Goal: Transaction & Acquisition: Book appointment/travel/reservation

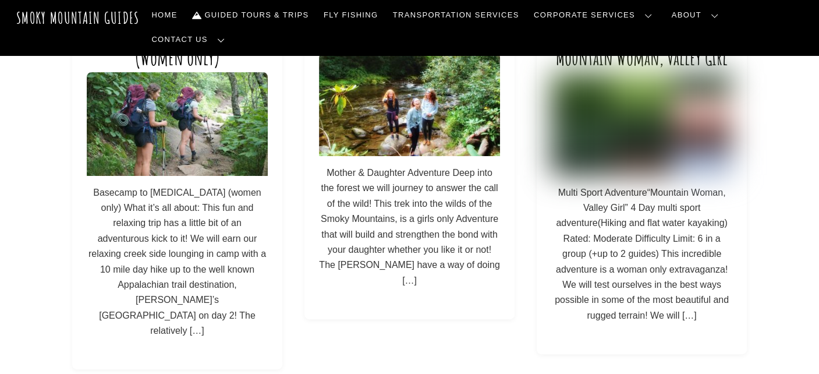
scroll to position [174, 0]
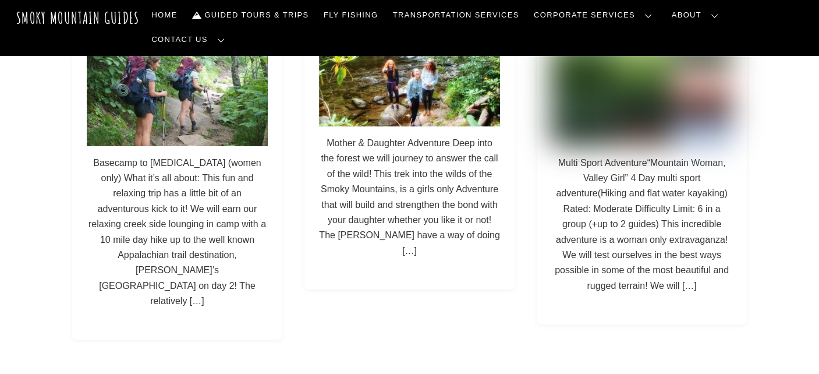
click at [426, 107] on img at bounding box center [409, 74] width 181 height 103
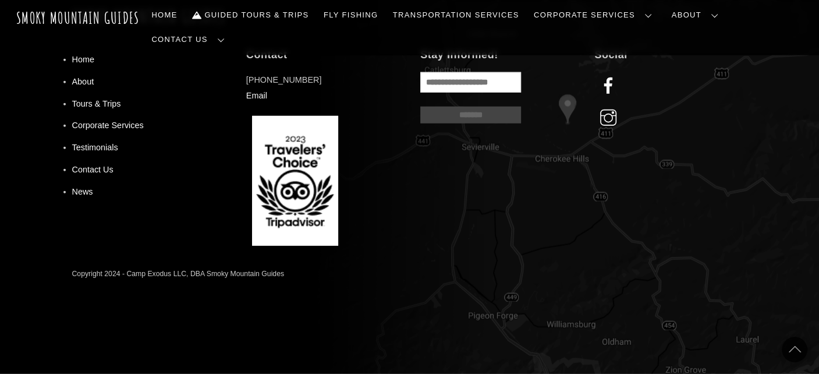
scroll to position [2967, 0]
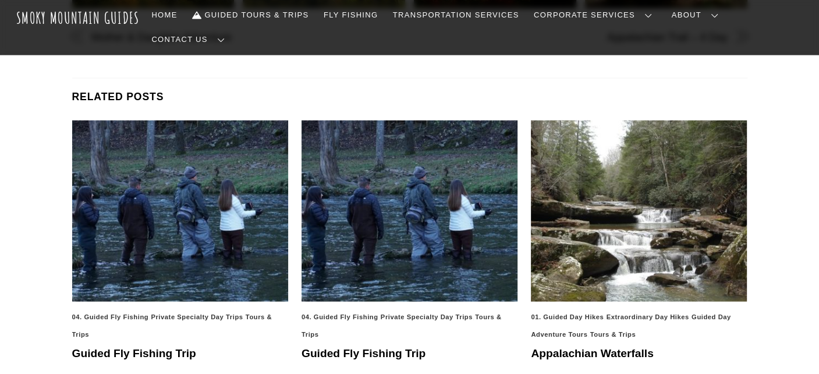
scroll to position [2037, 0]
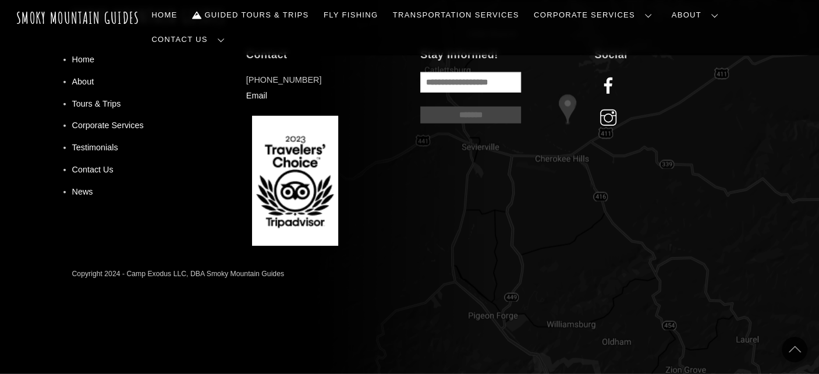
scroll to position [3200, 0]
